Goal: Obtain resource: Download file/media

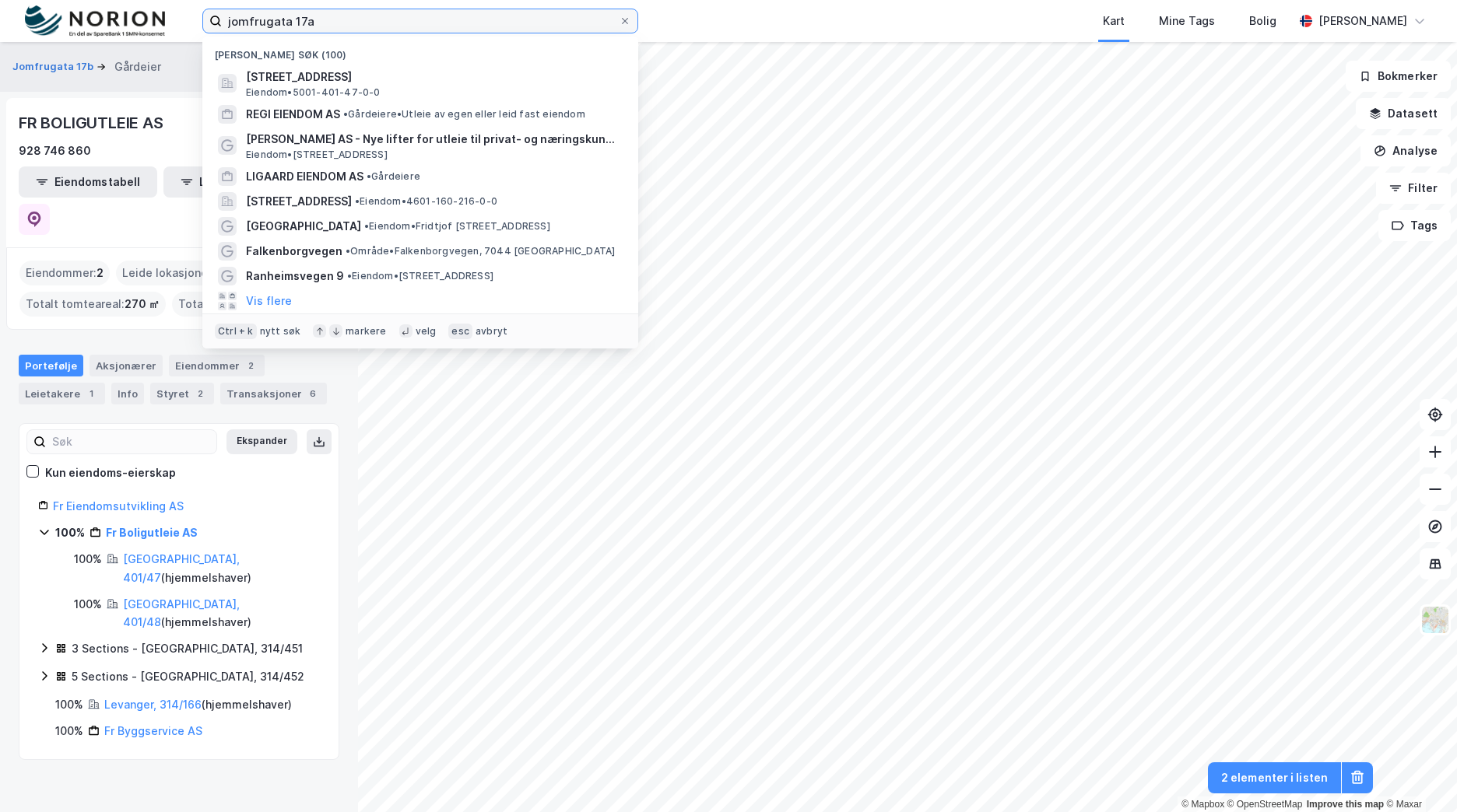
drag, startPoint x: 352, startPoint y: 25, endPoint x: 127, endPoint y: 23, distance: 225.0
click at [127, 23] on div "jomfrugata 17a Nylige søk (100) [STREET_ADDRESS] Eiendom • 5001-401-47-0-0 REGI…" at bounding box center [728, 21] width 1457 height 42
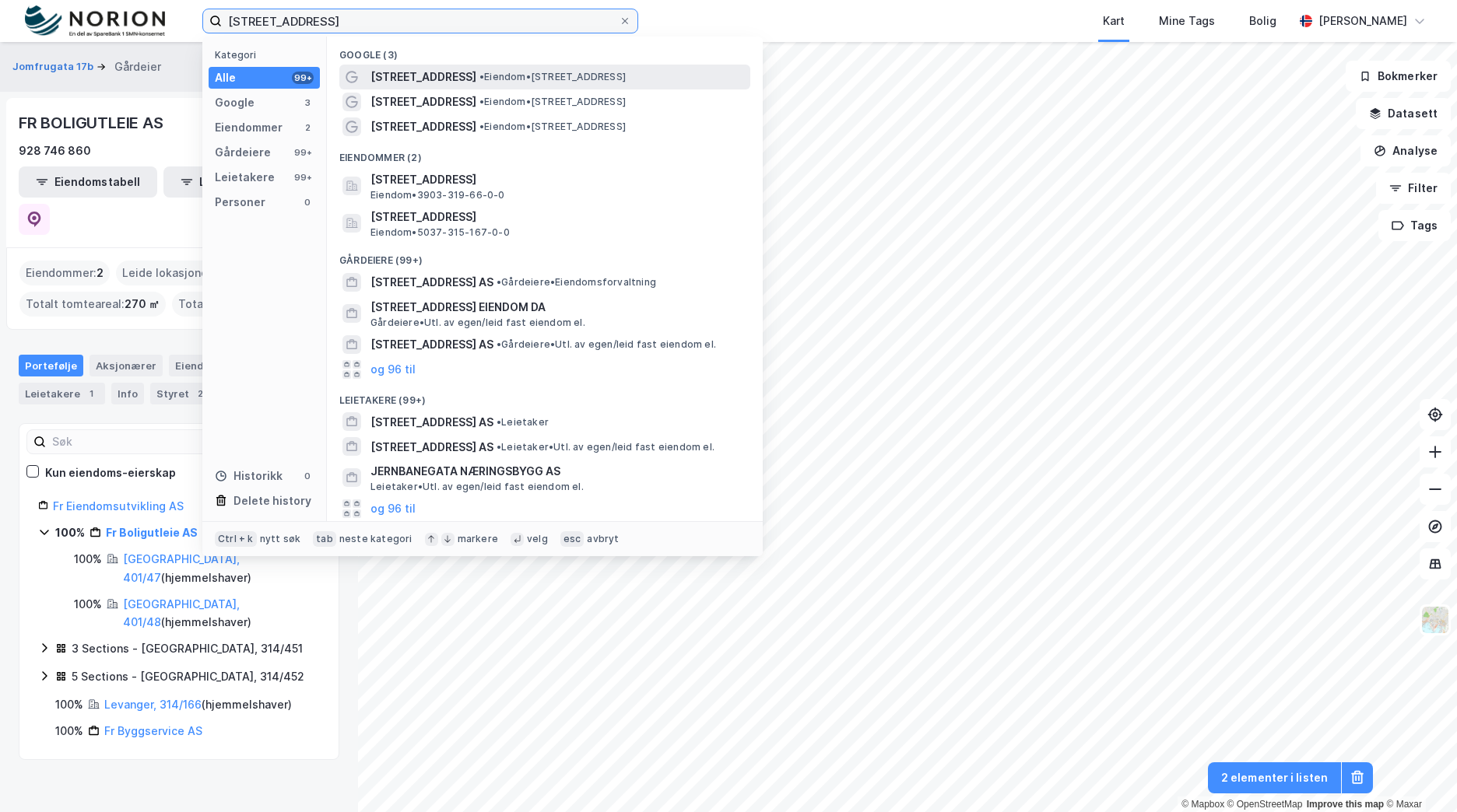
type input "[STREET_ADDRESS]"
click at [561, 79] on span "• Eiendom • [STREET_ADDRESS]" at bounding box center [553, 77] width 147 height 12
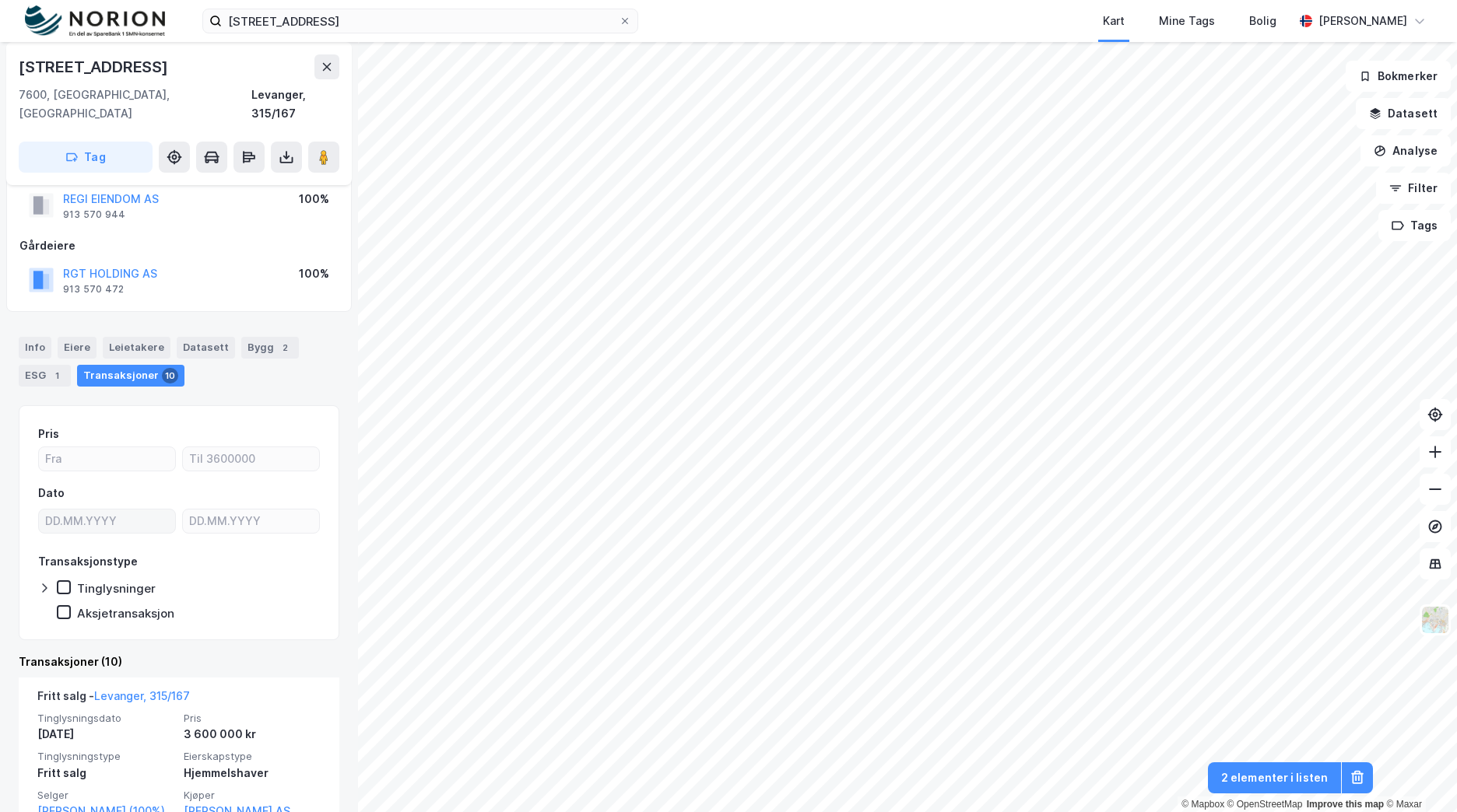
scroll to position [78, 0]
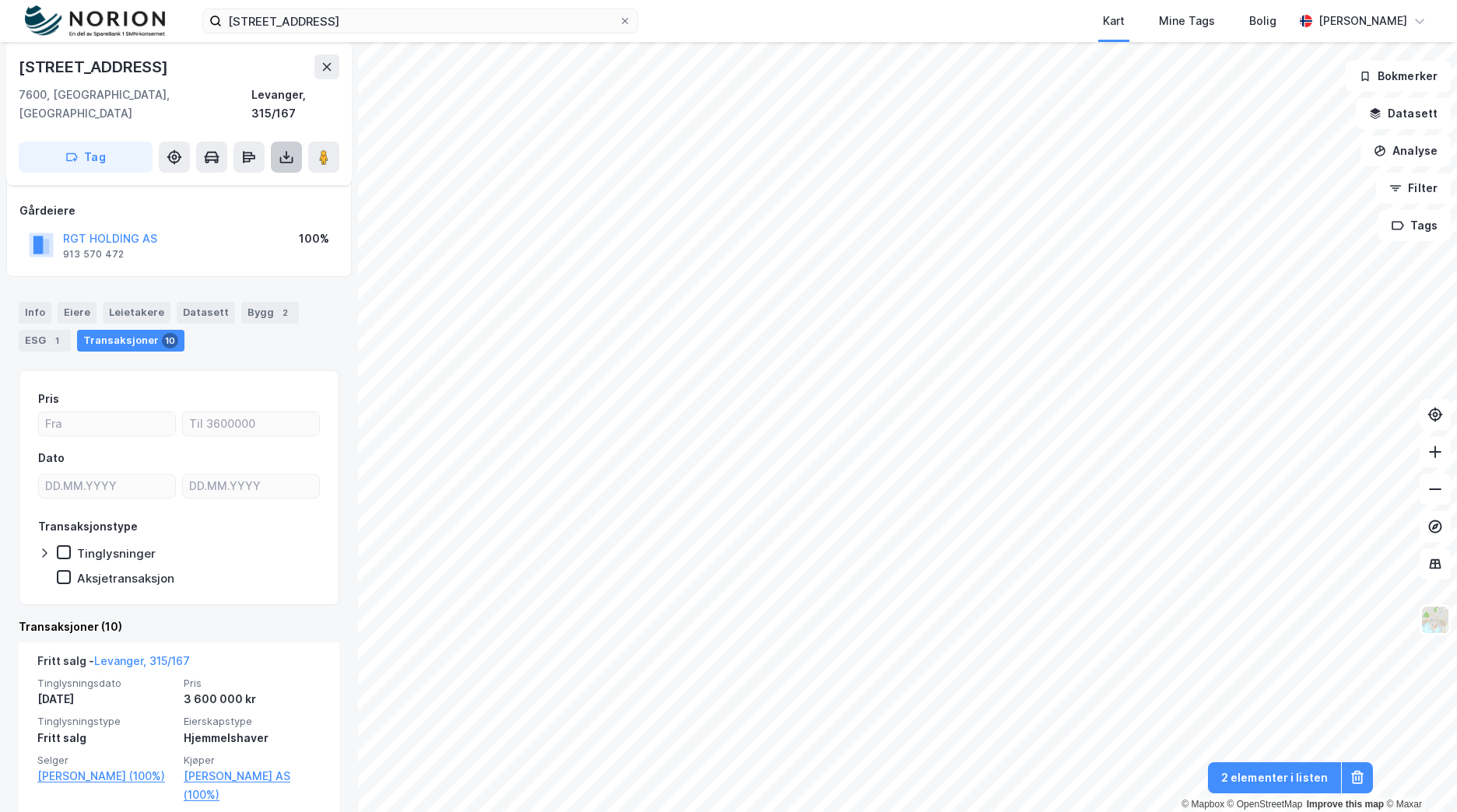
click at [286, 147] on button at bounding box center [286, 157] width 31 height 31
click at [278, 201] on div "Last ned matrikkelrapport" at bounding box center [219, 213] width 166 height 25
click at [32, 302] on div "Info" at bounding box center [34, 312] width 32 height 22
